Goal: Check status: Check status

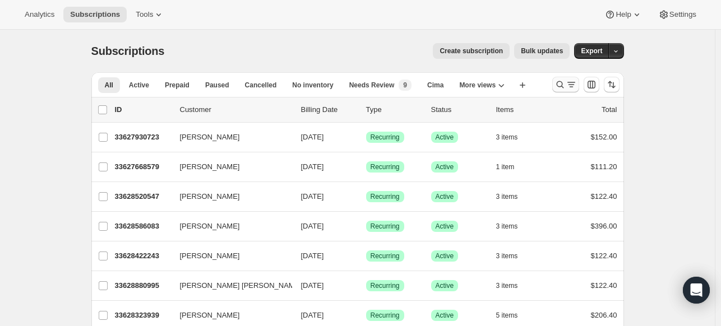
click at [558, 78] on button "Search and filter results" at bounding box center [565, 85] width 27 height 16
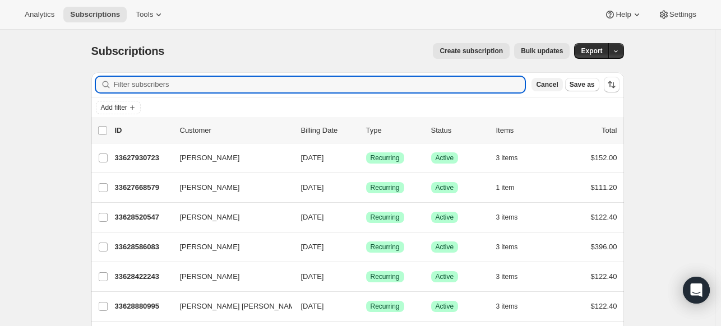
paste input "[PERSON_NAME][EMAIL_ADDRESS][DOMAIN_NAME]"
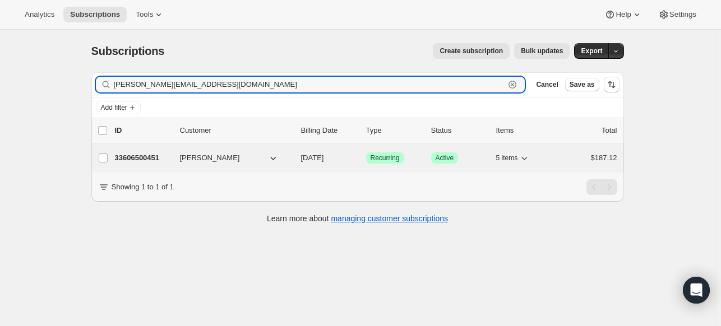
type input "[PERSON_NAME][EMAIL_ADDRESS][DOMAIN_NAME]"
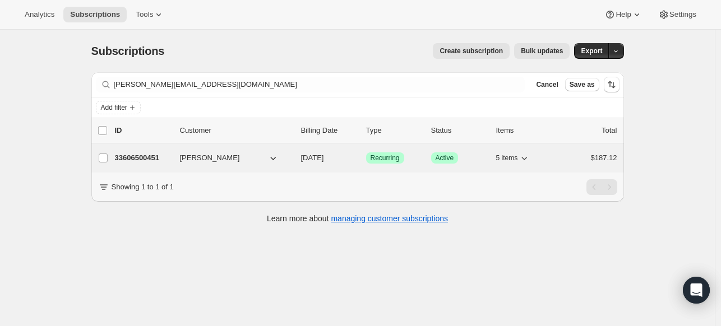
click at [141, 154] on p "33606500451" at bounding box center [143, 157] width 56 height 11
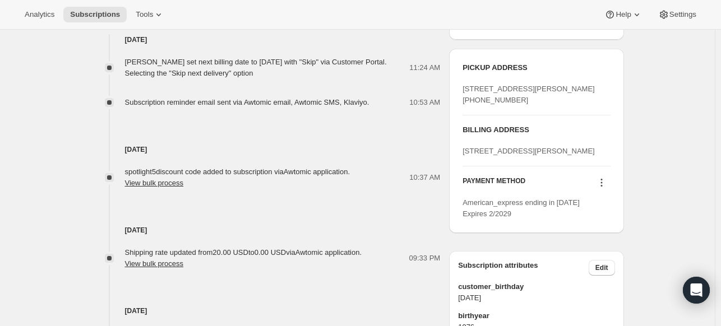
scroll to position [461, 0]
